Goal: Transaction & Acquisition: Subscribe to service/newsletter

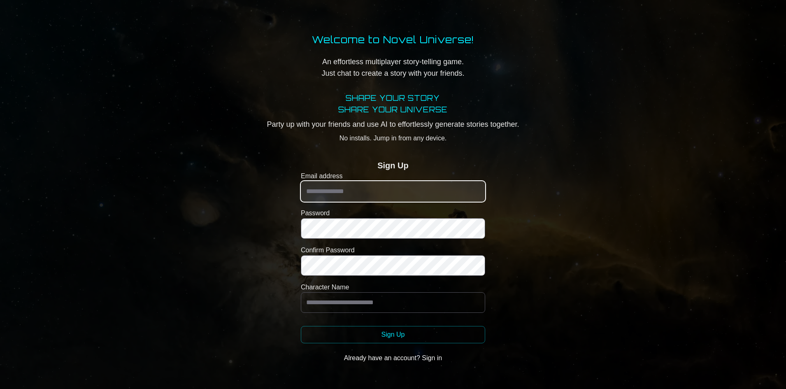
click at [402, 195] on input "Email address" at bounding box center [393, 191] width 184 height 21
click at [427, 190] on input "Email address" at bounding box center [393, 191] width 184 height 21
type input "**********"
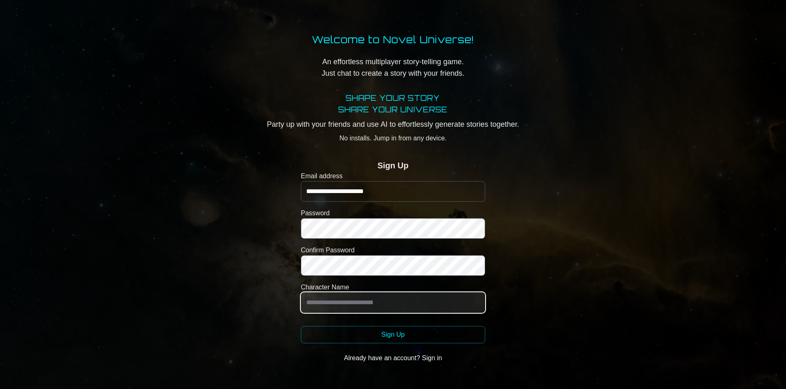
click at [421, 302] on input "Character Name" at bounding box center [393, 302] width 184 height 21
type input "*****"
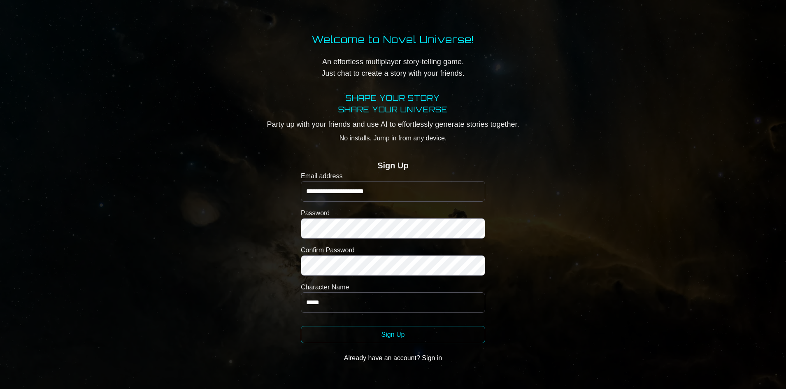
click at [417, 338] on button "Sign Up" at bounding box center [393, 334] width 184 height 17
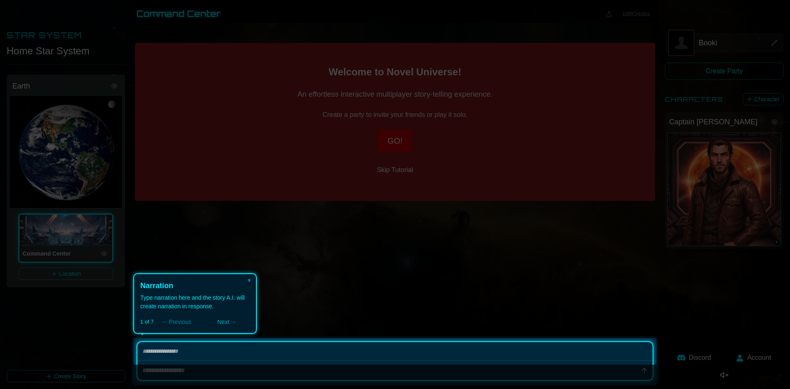
click at [452, 254] on icon at bounding box center [395, 194] width 790 height 389
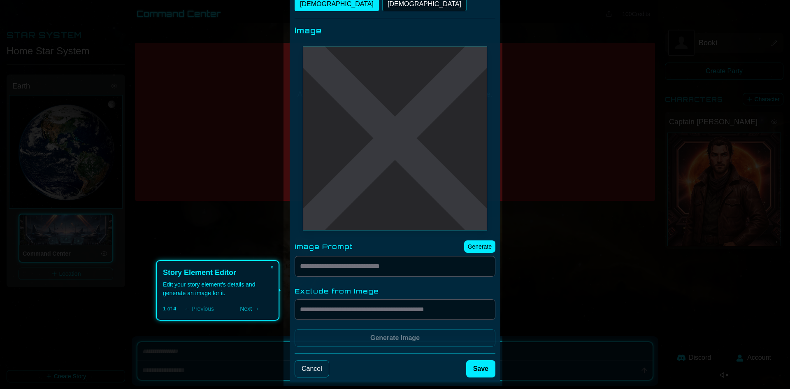
scroll to position [40, 0]
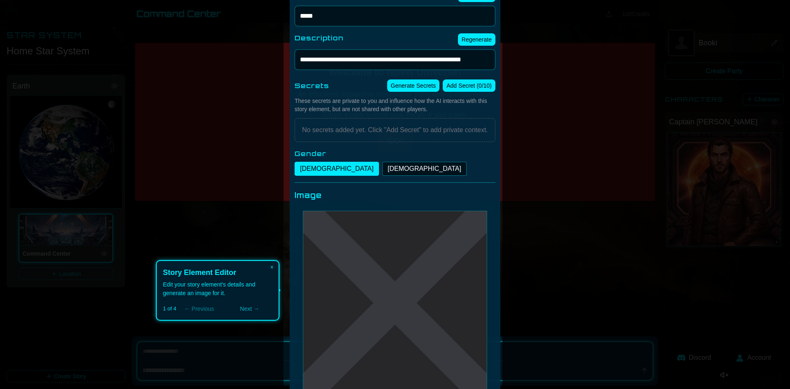
click at [382, 174] on button "[DEMOGRAPHIC_DATA]" at bounding box center [424, 169] width 84 height 14
click at [305, 171] on button "[DEMOGRAPHIC_DATA]" at bounding box center [337, 169] width 84 height 14
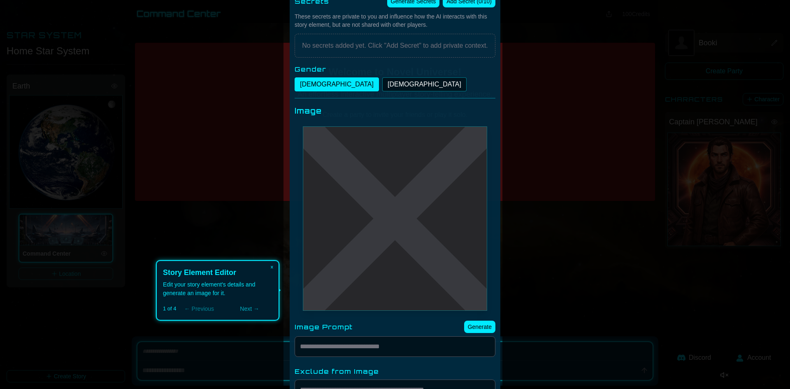
scroll to position [164, 0]
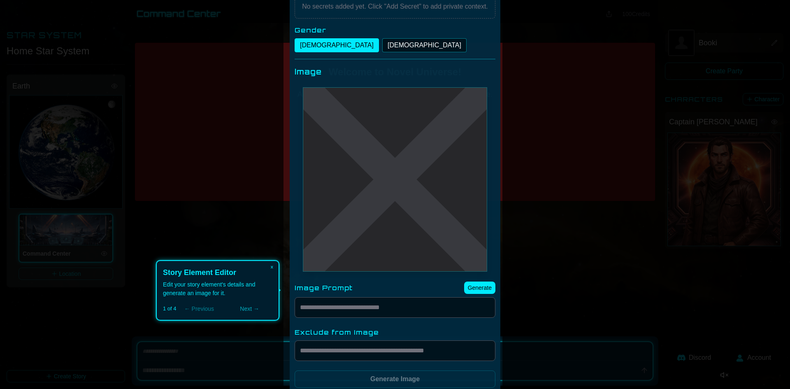
type textarea "*"
